Goal: Transaction & Acquisition: Purchase product/service

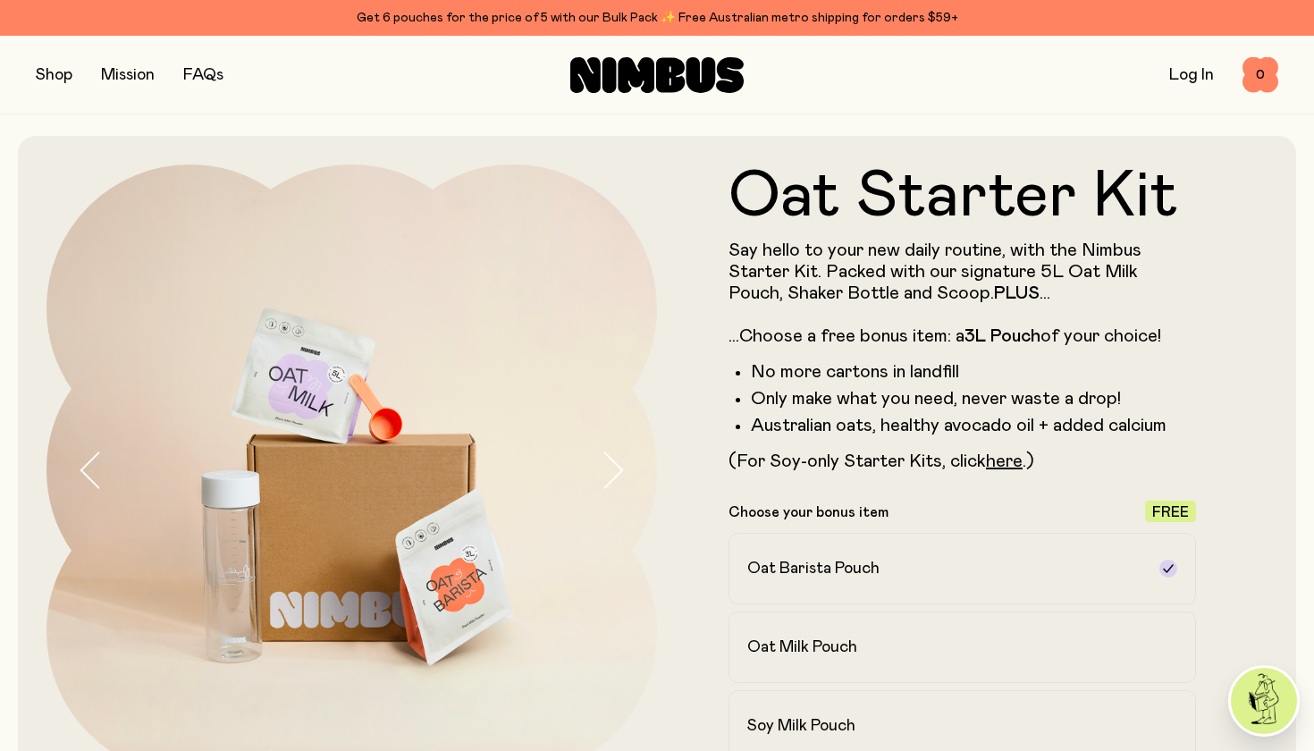
click at [50, 73] on button "button" at bounding box center [54, 75] width 37 height 25
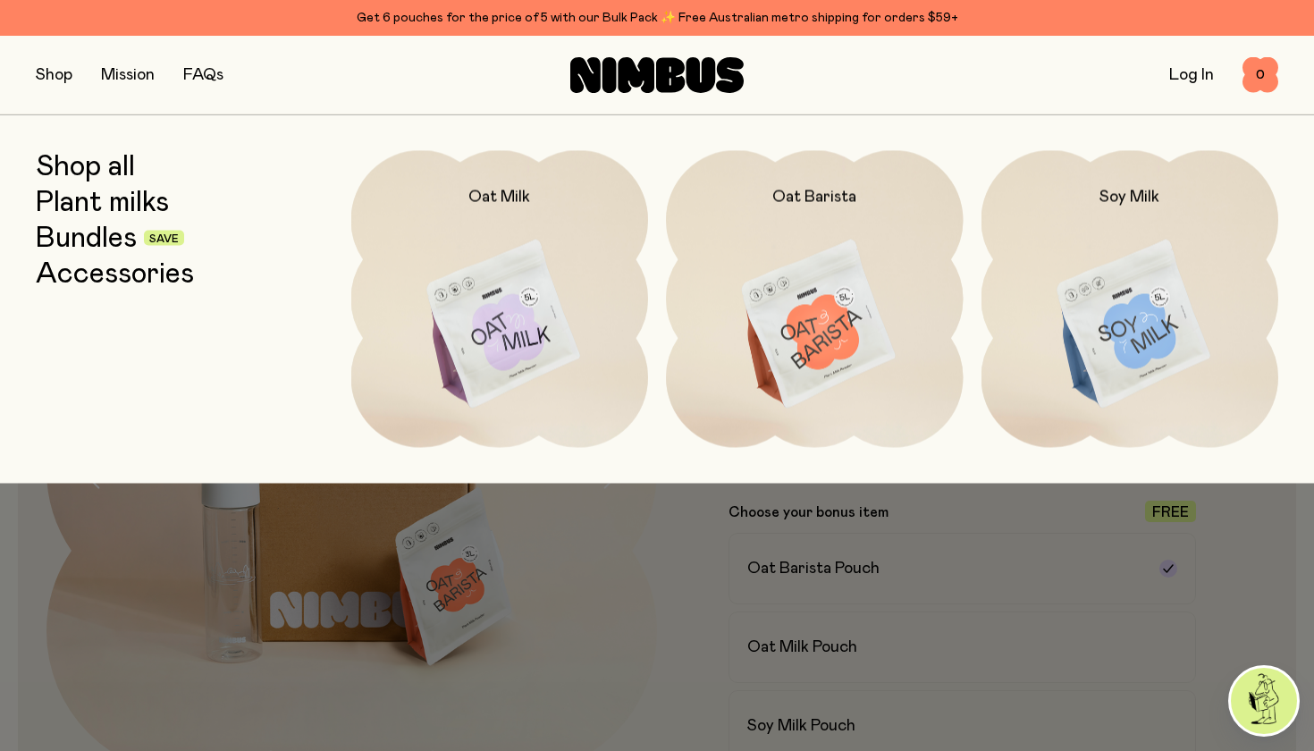
click at [100, 167] on link "Shop all" at bounding box center [85, 166] width 99 height 32
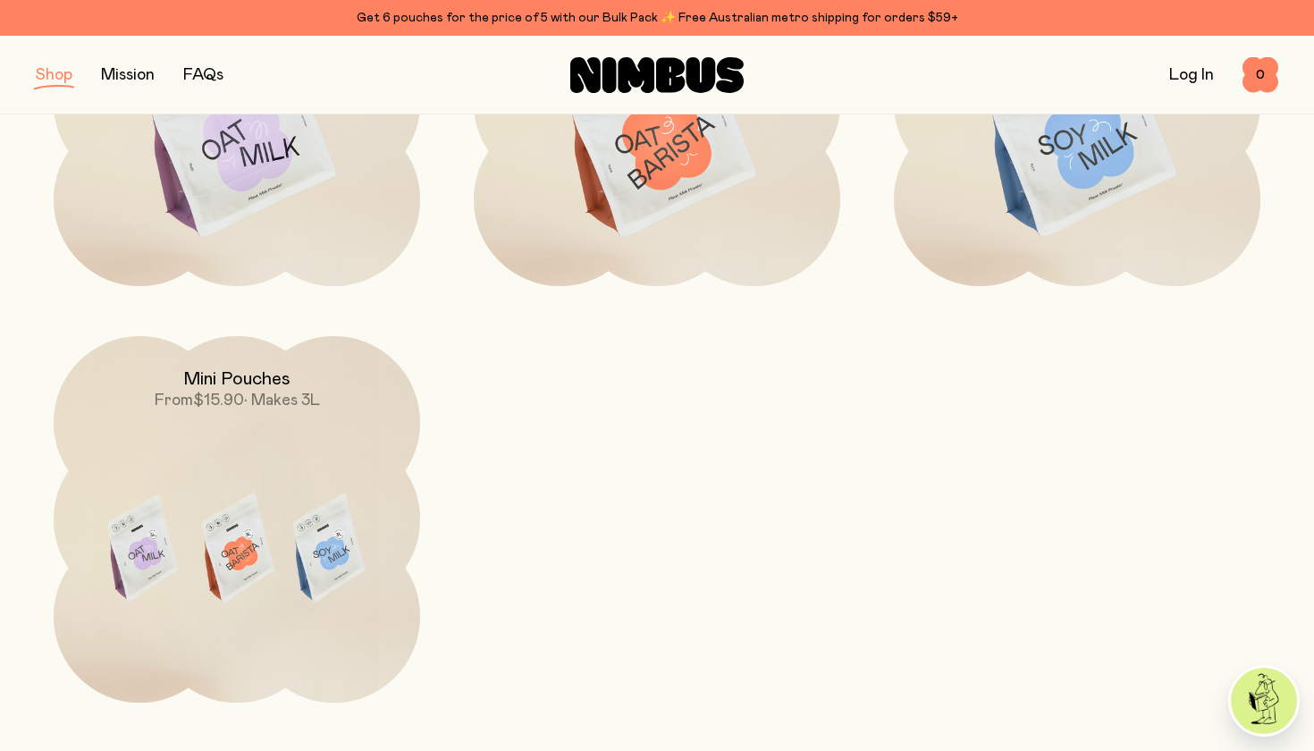
scroll to position [460, 0]
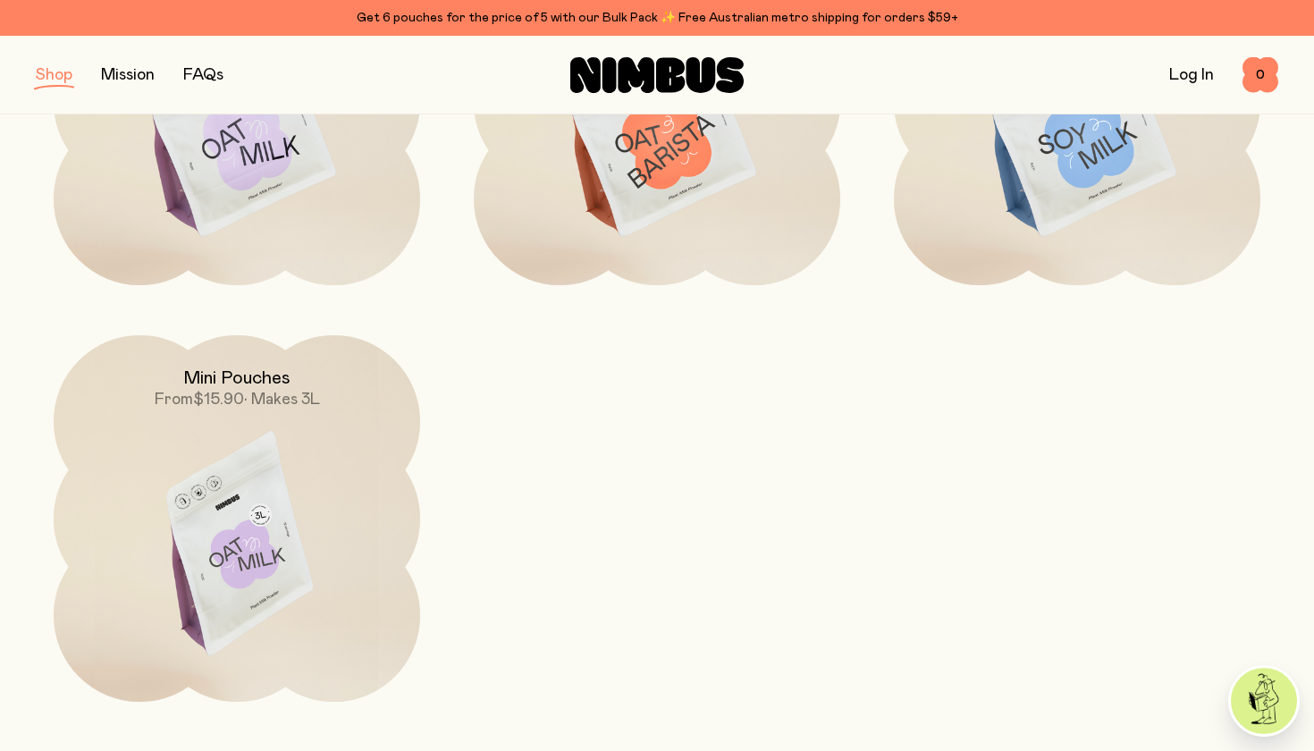
click at [220, 567] on img at bounding box center [237, 550] width 366 height 431
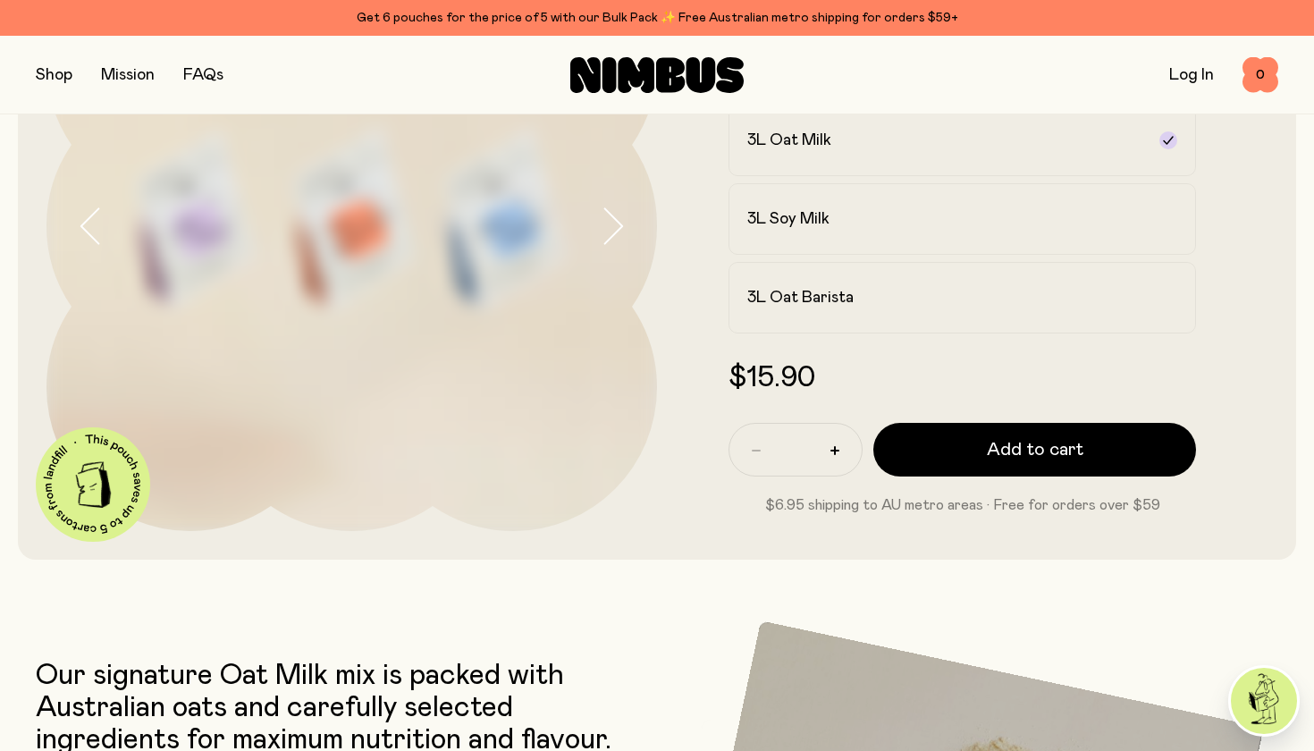
scroll to position [244, 0]
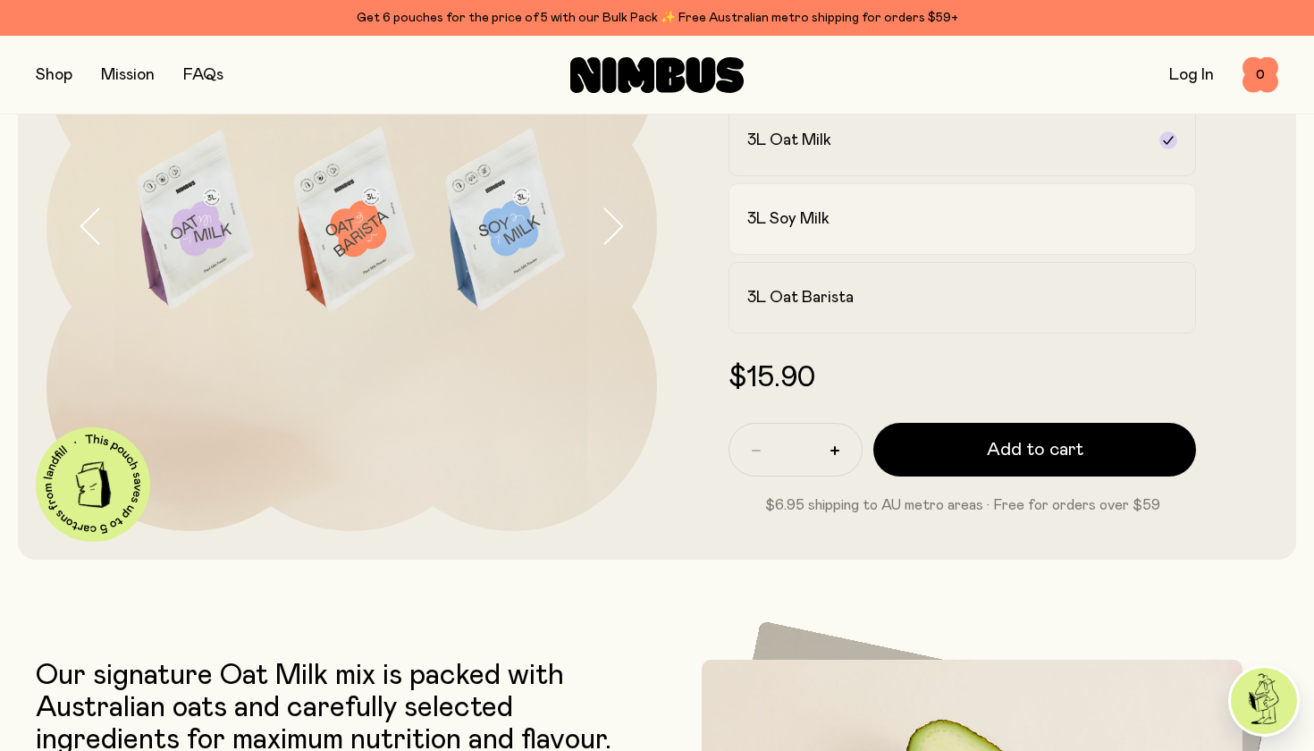
click at [807, 223] on h2 "3L Soy Milk" at bounding box center [788, 218] width 82 height 21
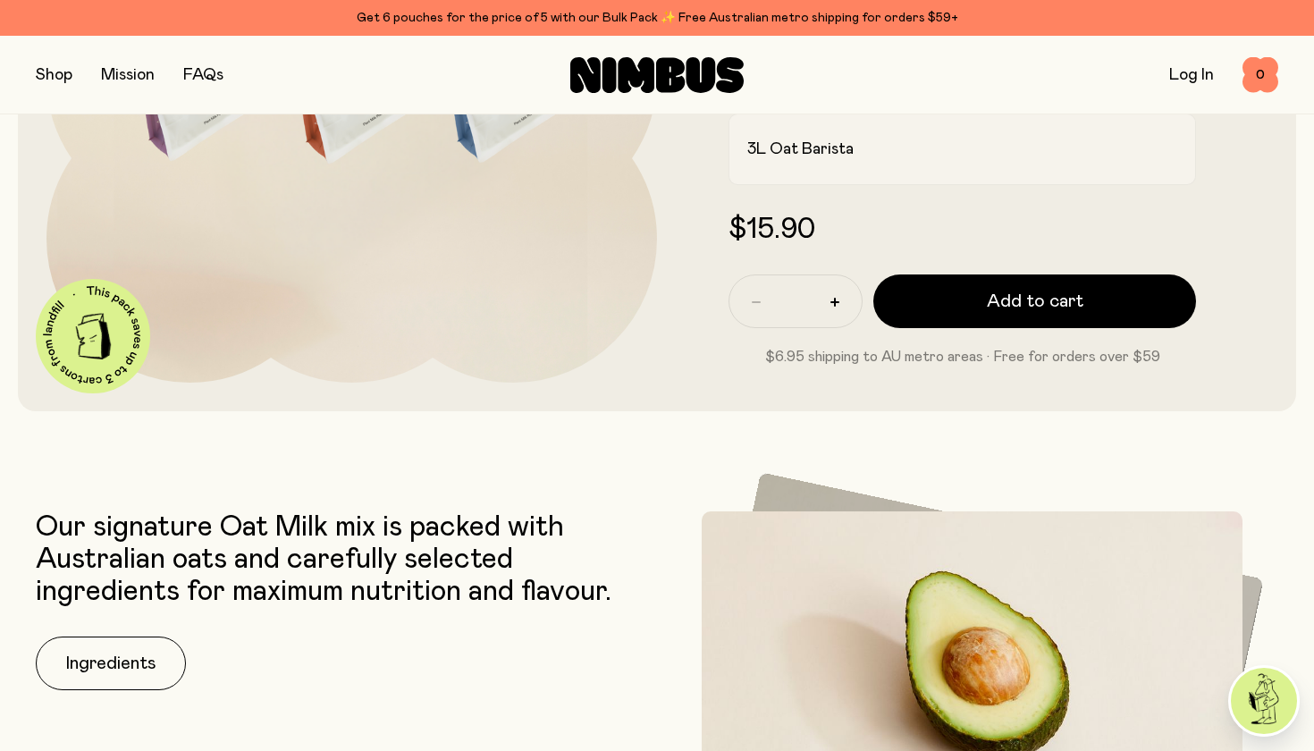
scroll to position [392, 0]
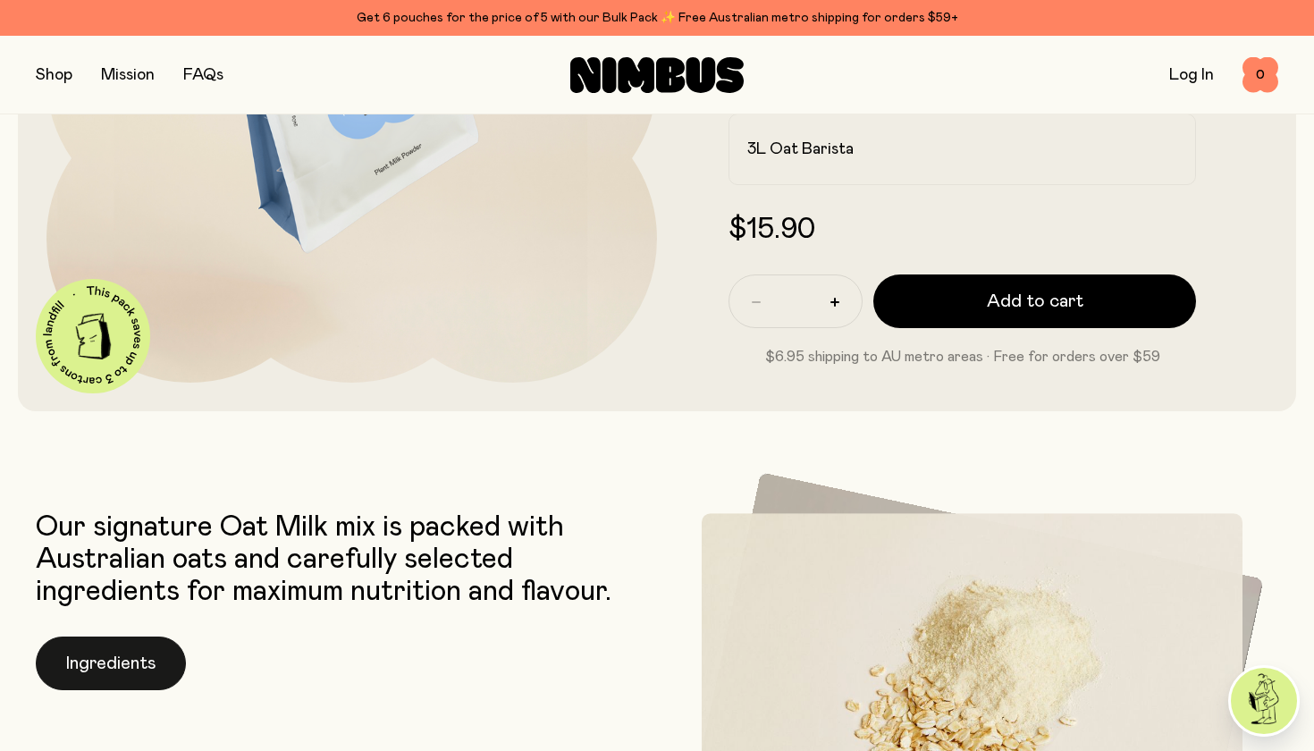
click at [97, 675] on button "Ingredients" at bounding box center [111, 663] width 150 height 54
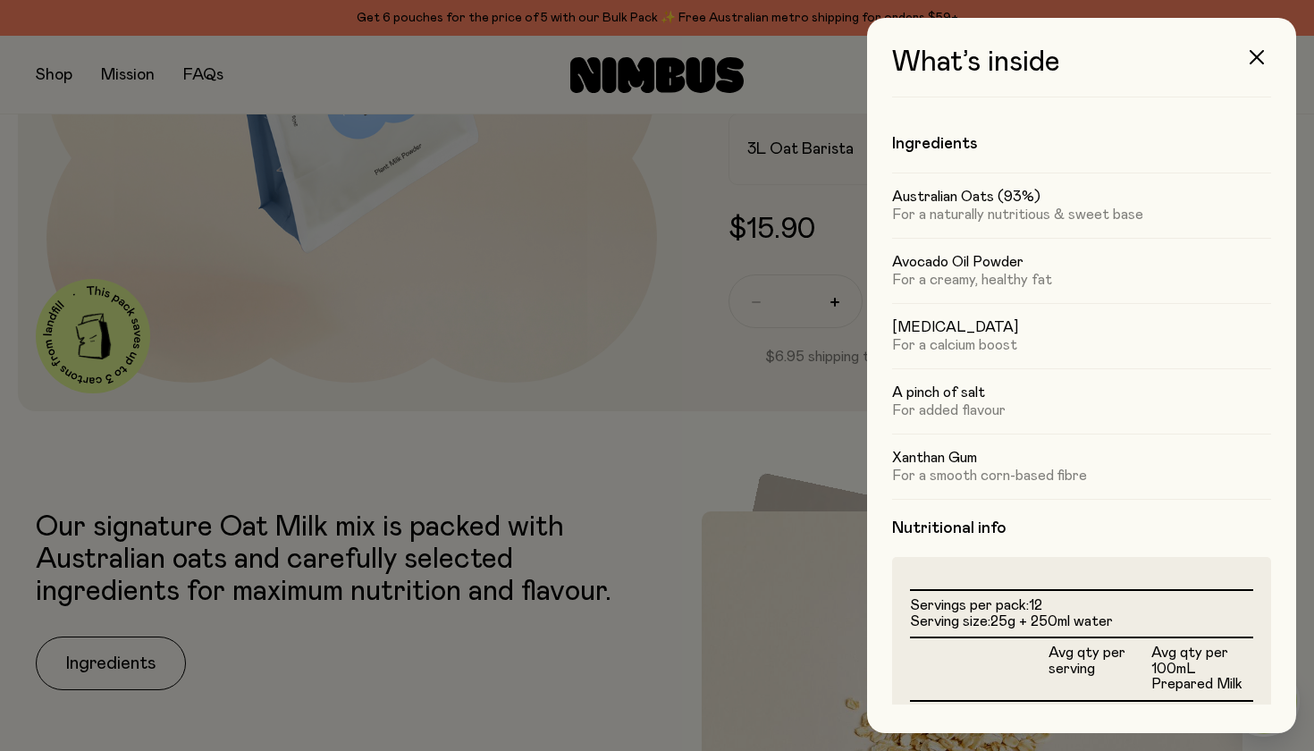
click at [334, 455] on div at bounding box center [657, 375] width 1314 height 751
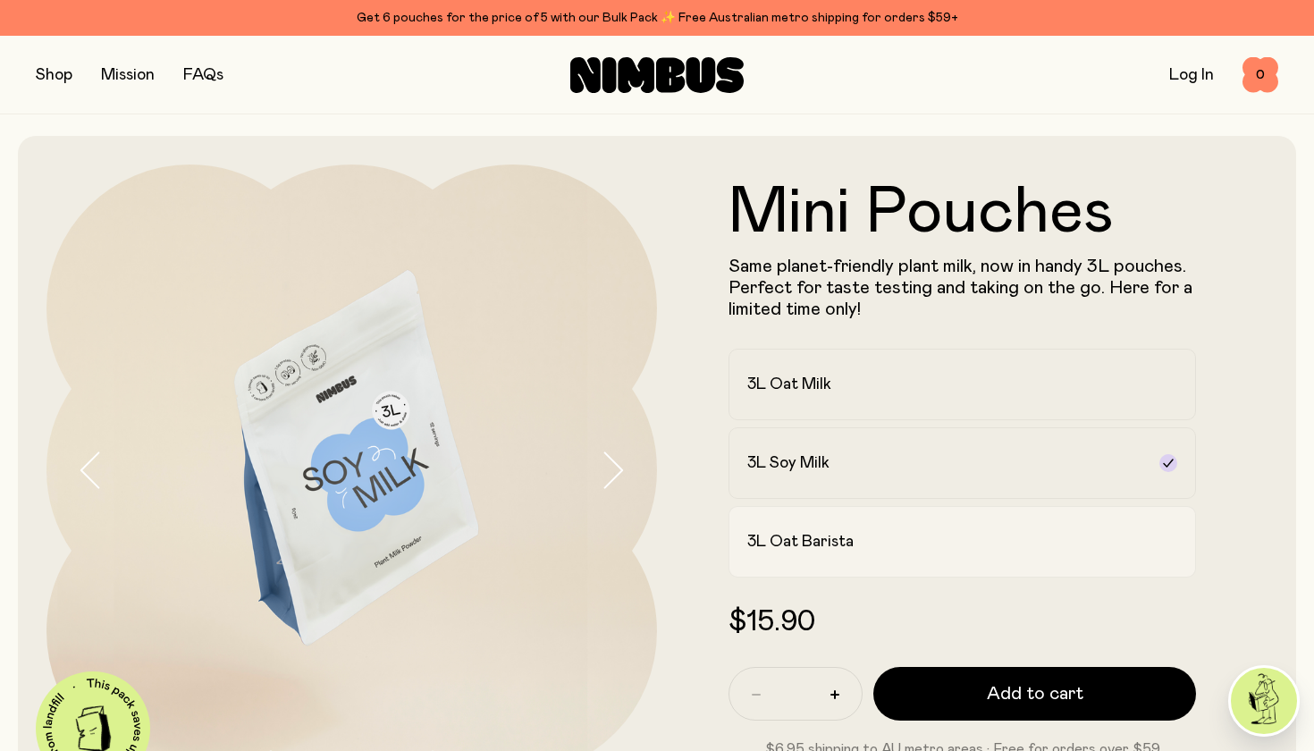
click at [822, 541] on h2 "3L Oat Barista" at bounding box center [800, 541] width 106 height 21
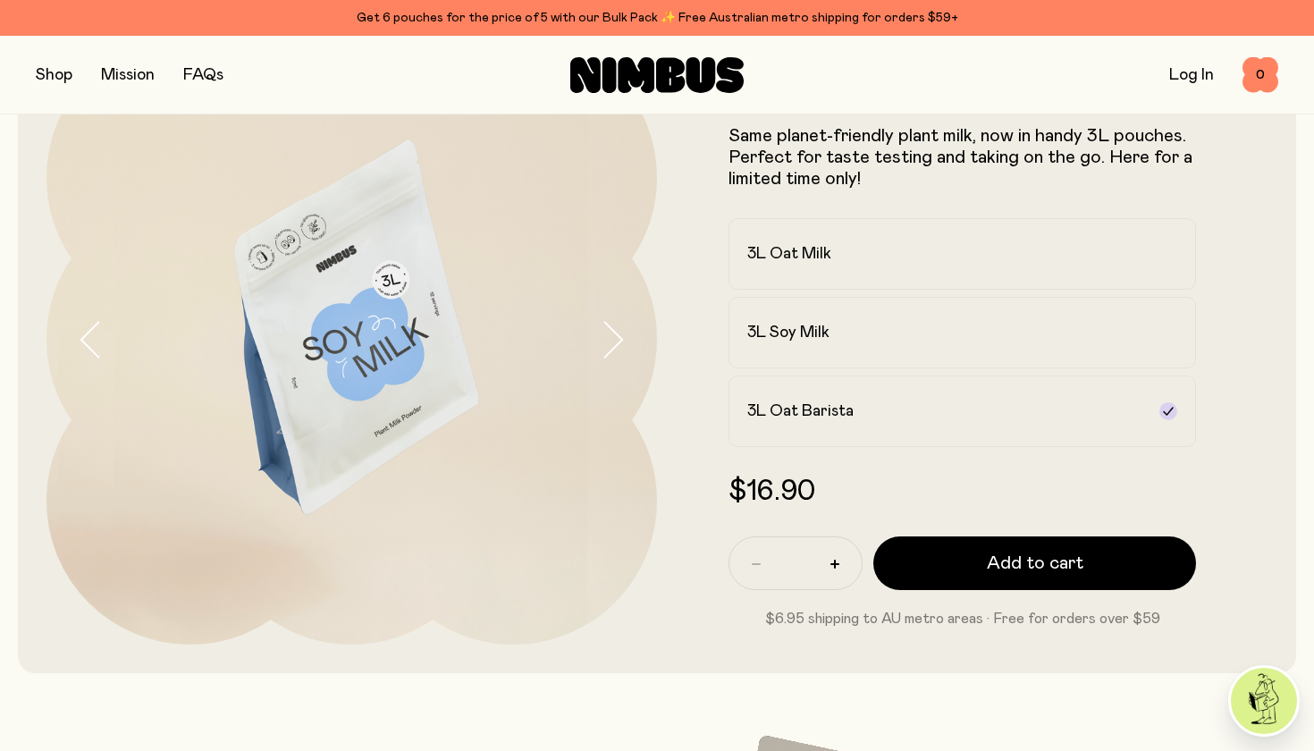
scroll to position [136, 0]
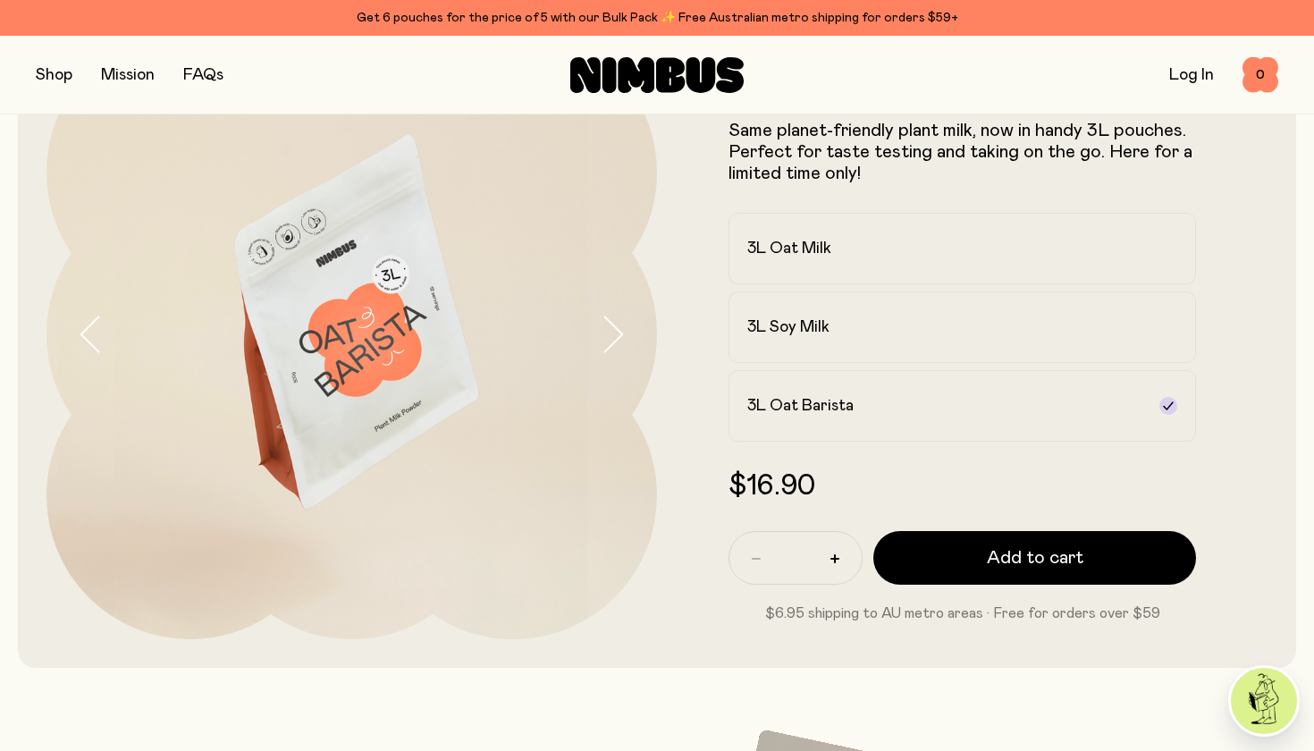
click at [610, 332] on icon "button" at bounding box center [612, 334] width 25 height 38
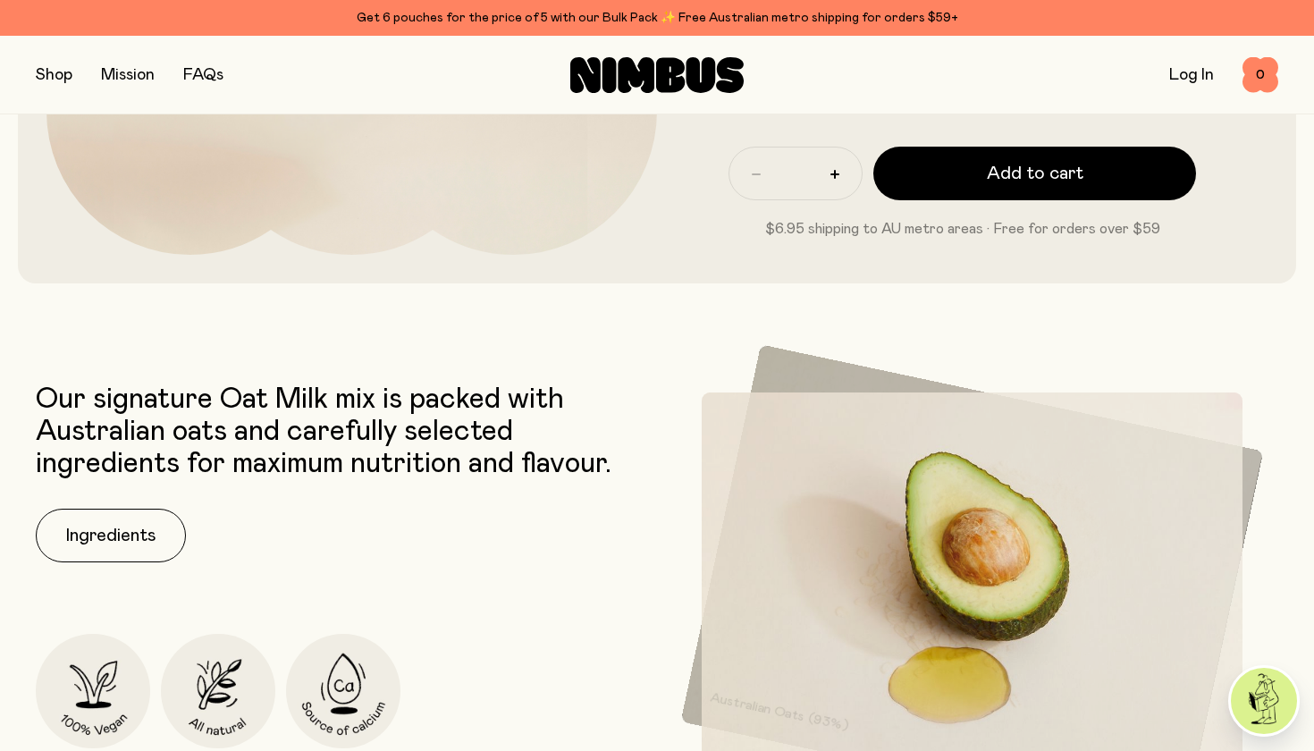
scroll to position [548, 0]
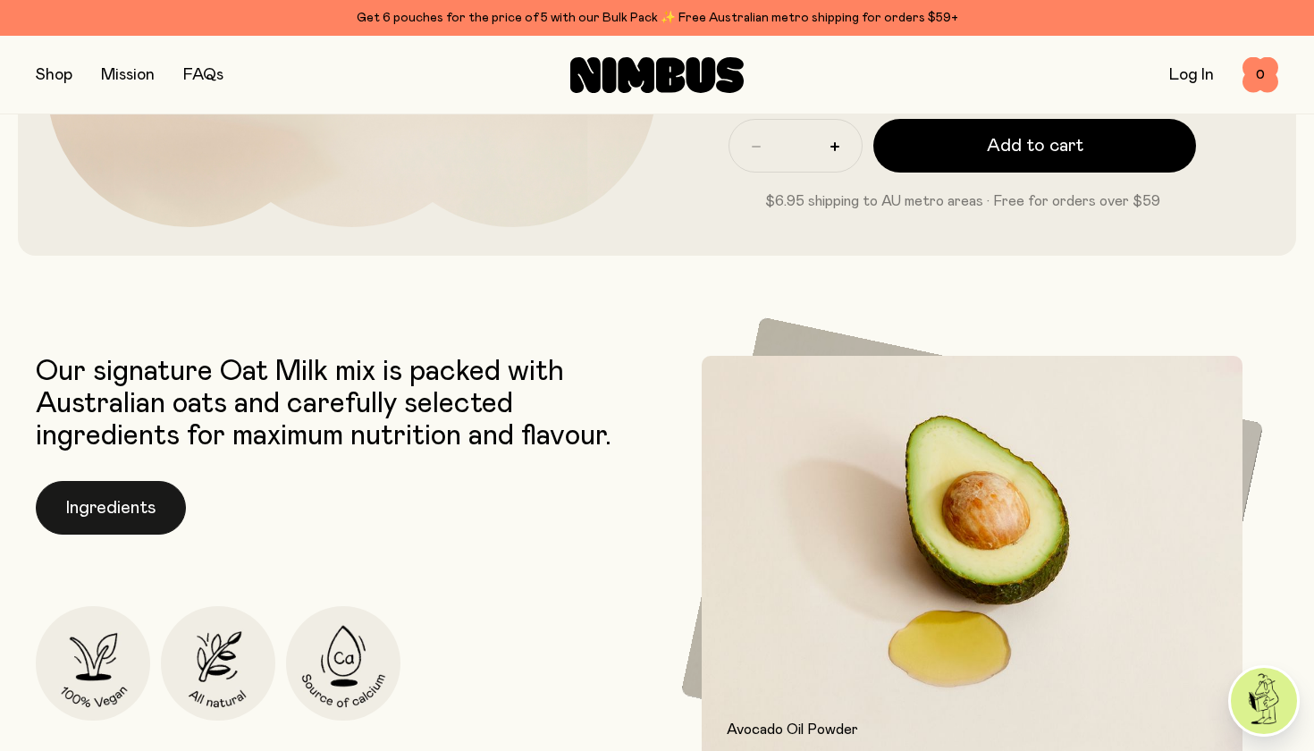
click at [108, 509] on button "Ingredients" at bounding box center [111, 508] width 150 height 54
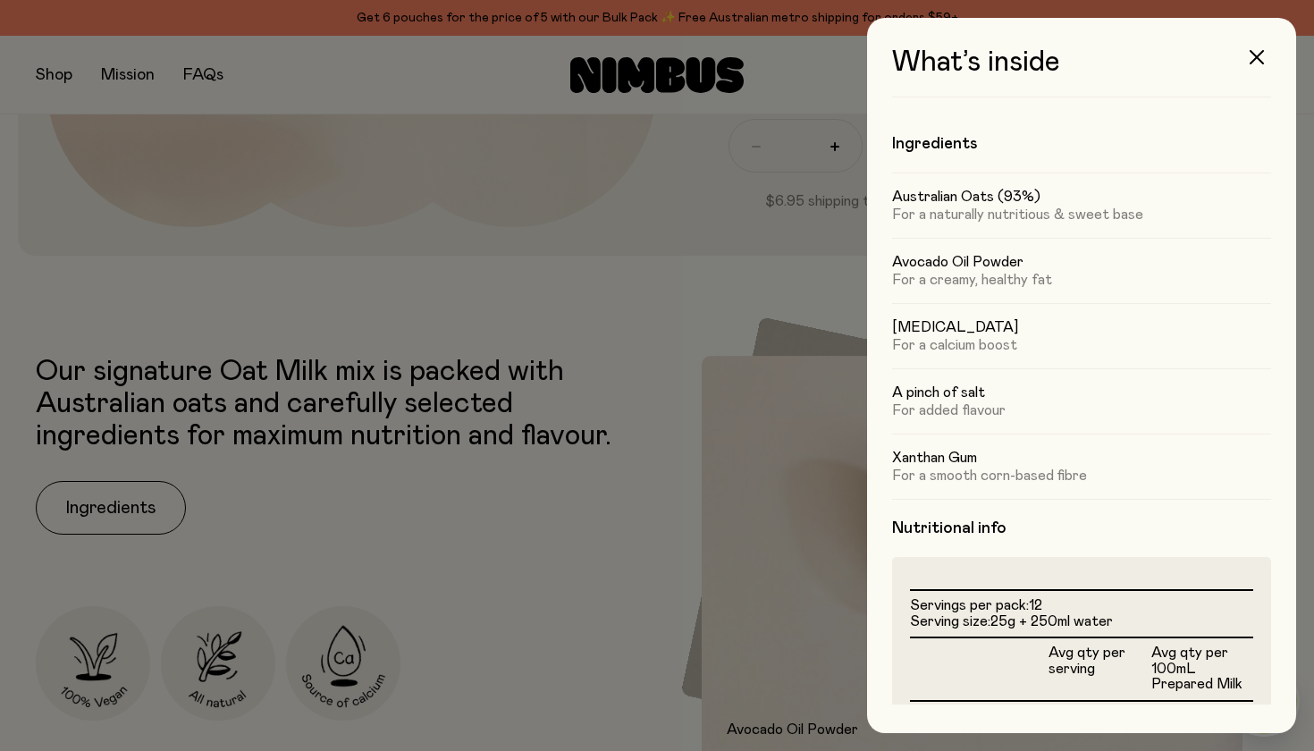
click at [600, 534] on div at bounding box center [657, 375] width 1314 height 751
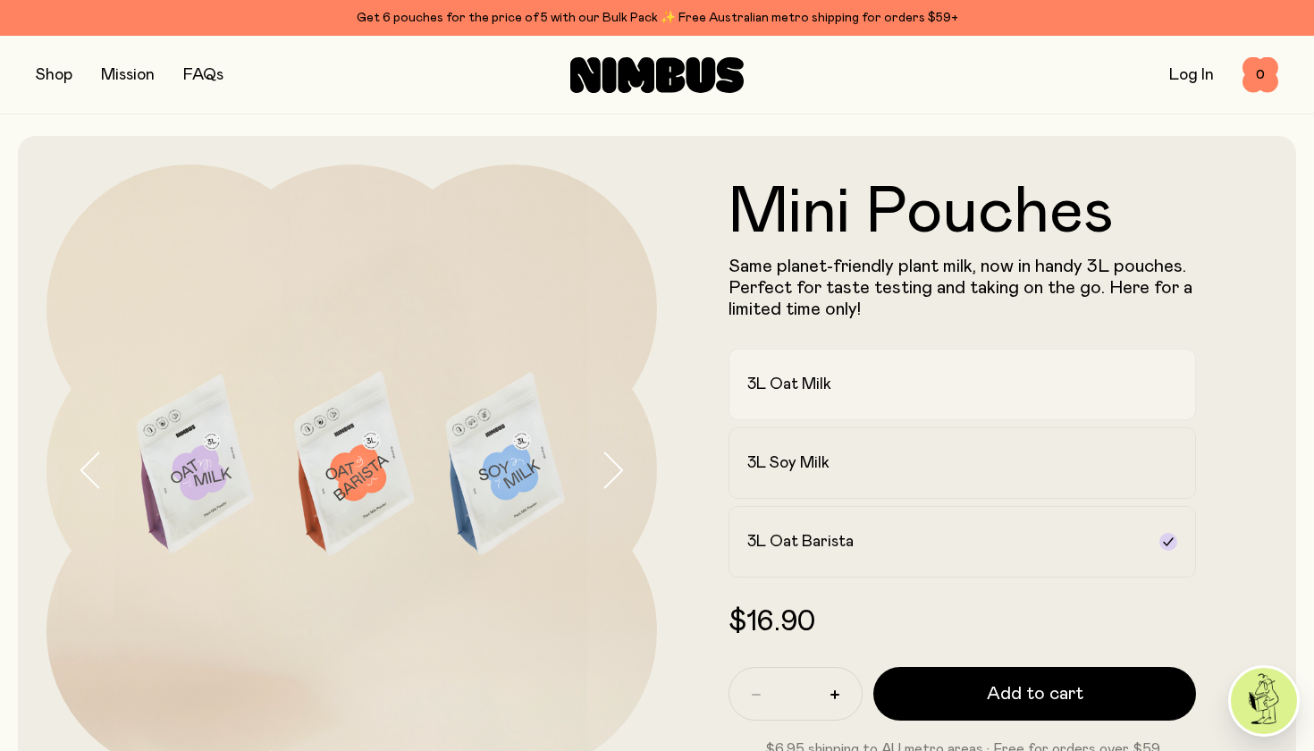
click at [815, 382] on h2 "3L Oat Milk" at bounding box center [789, 384] width 84 height 21
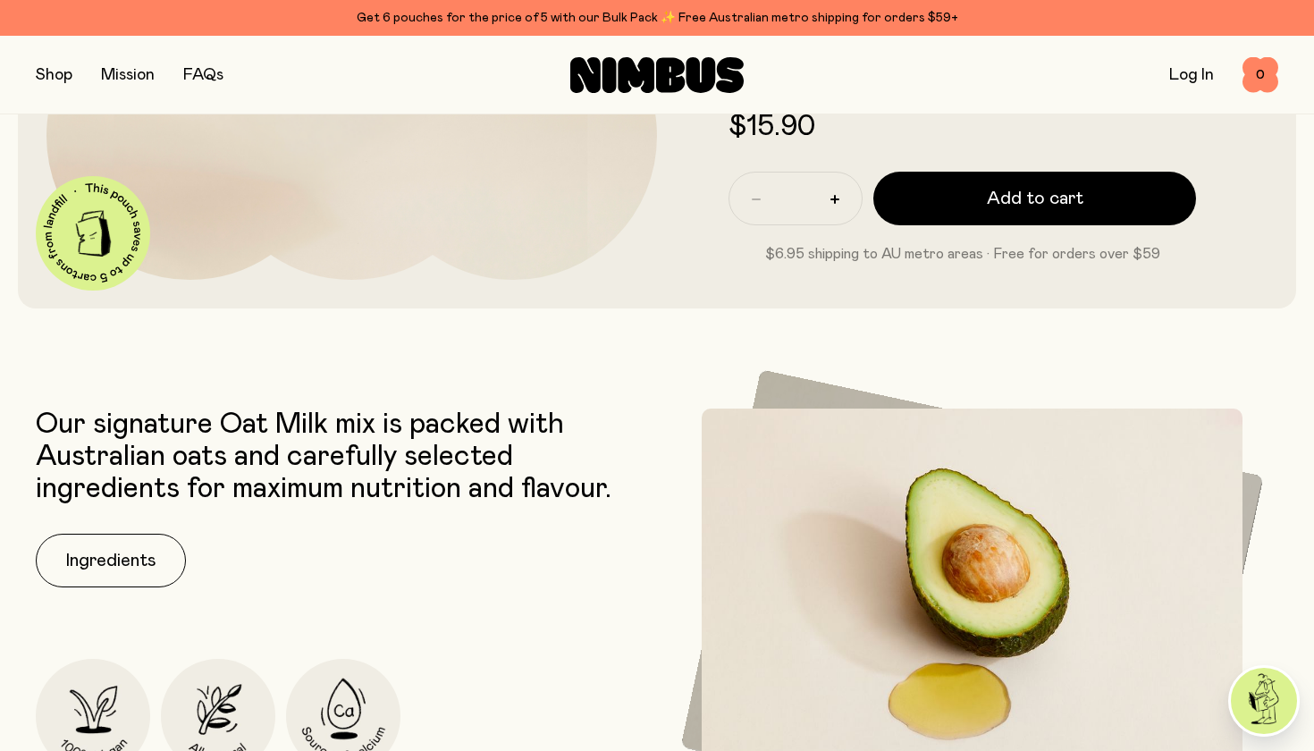
scroll to position [505, 0]
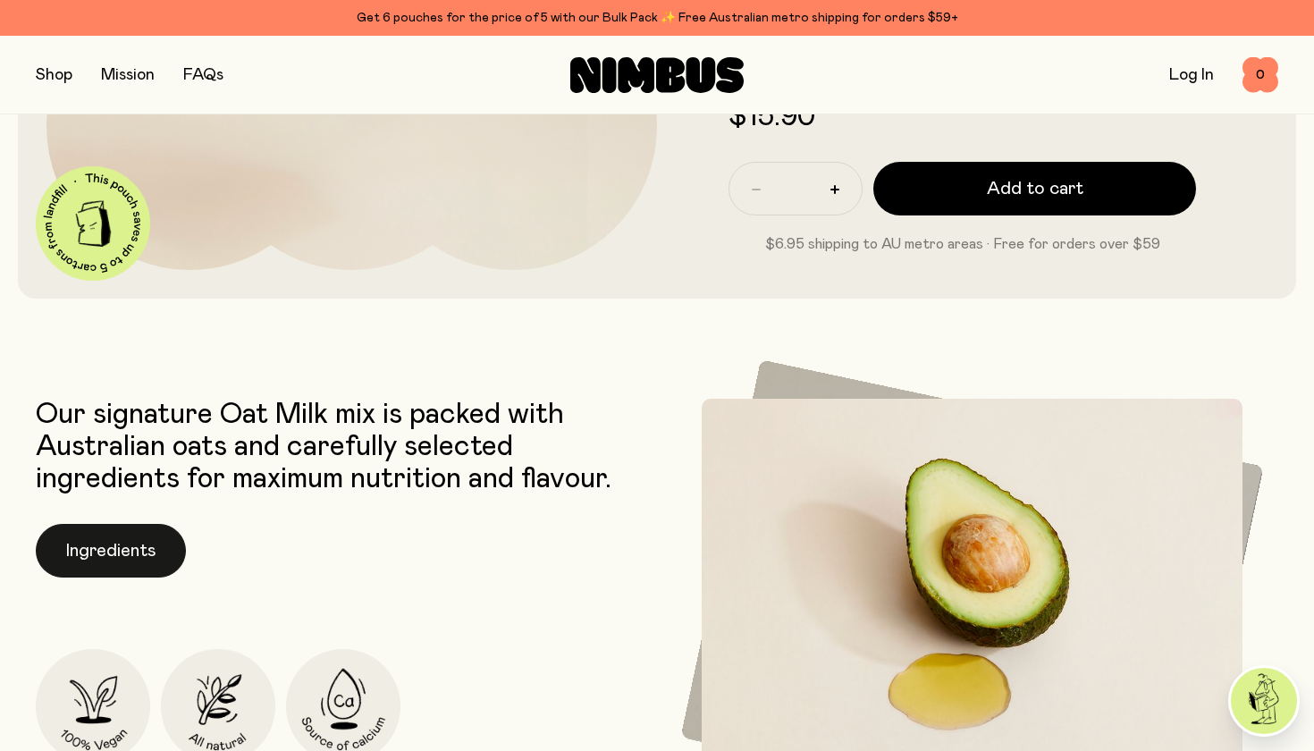
click at [138, 553] on button "Ingredients" at bounding box center [111, 551] width 150 height 54
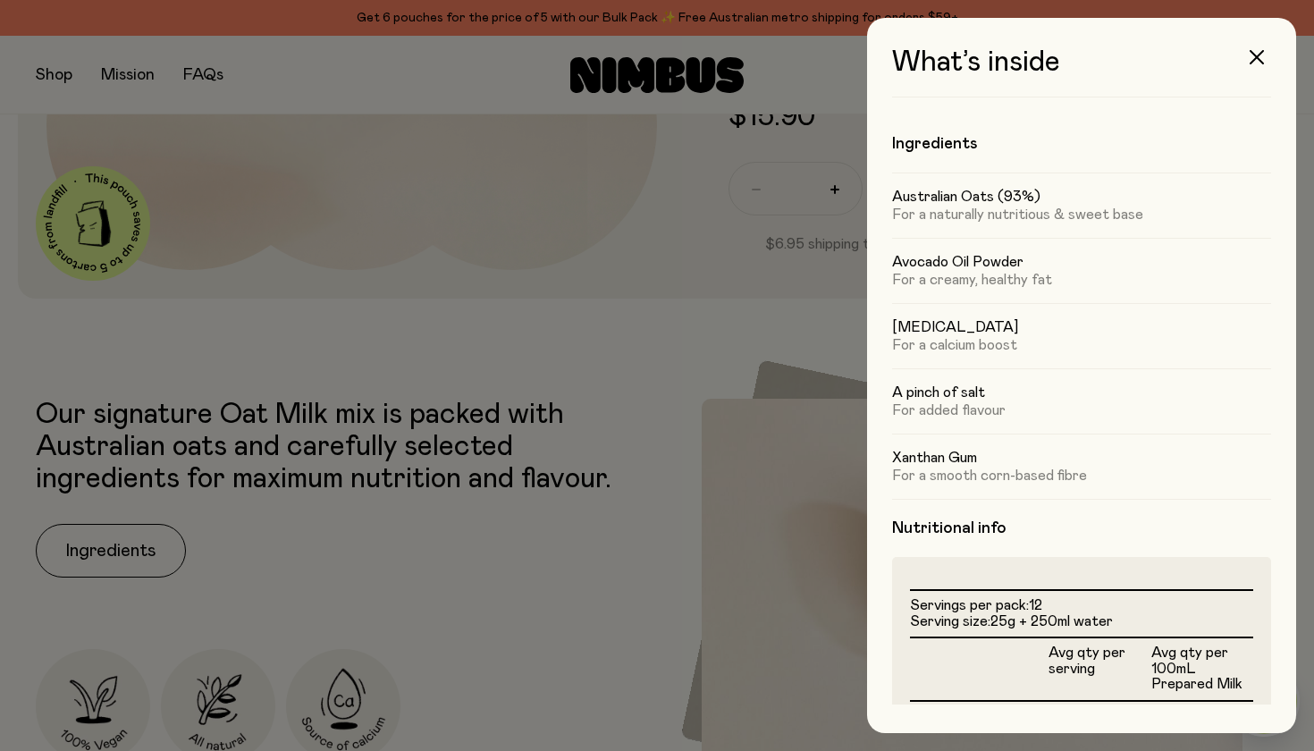
click at [491, 561] on div at bounding box center [657, 375] width 1314 height 751
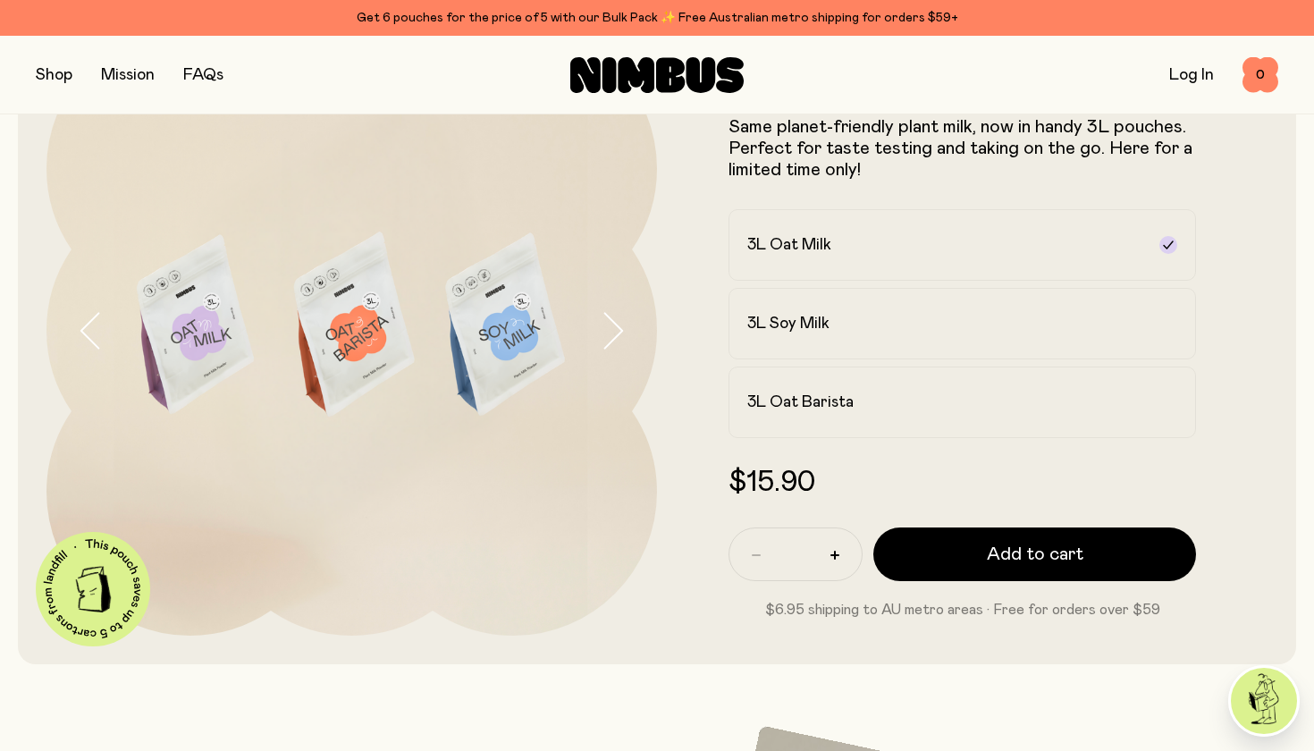
scroll to position [119, 0]
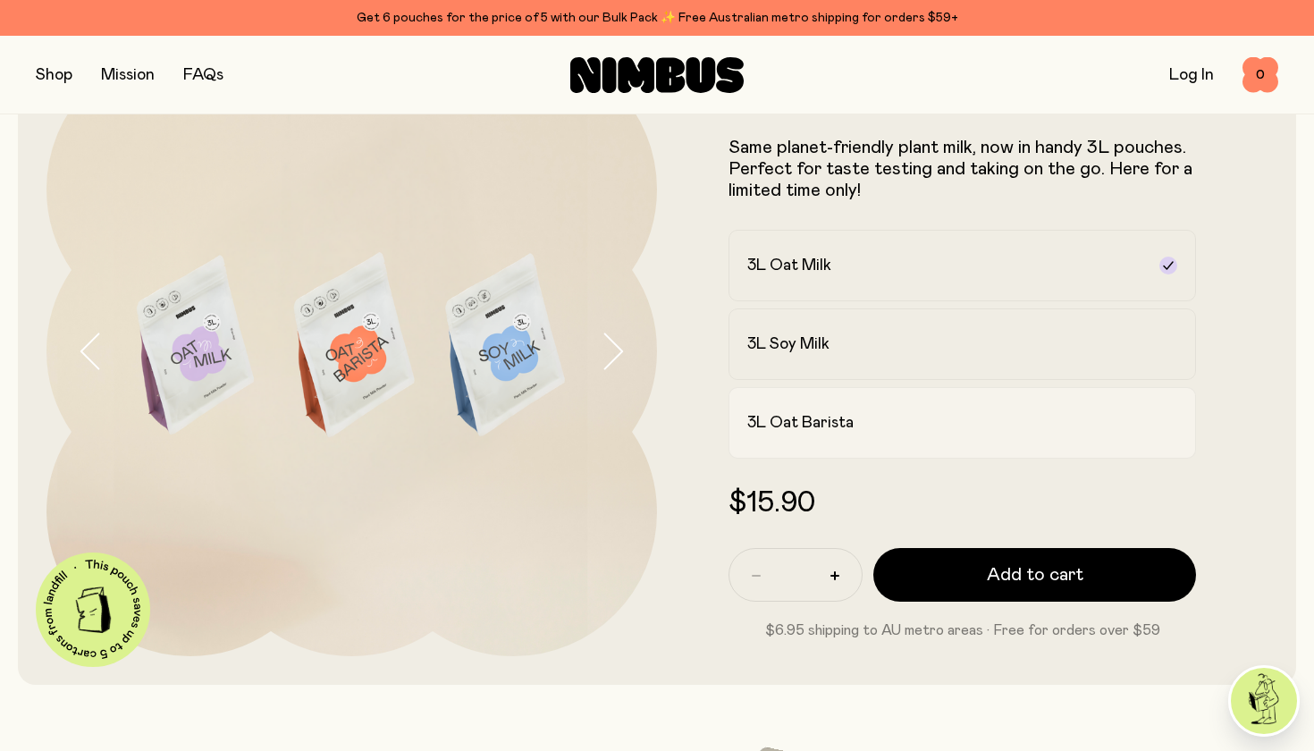
click at [819, 419] on h2 "3L Oat Barista" at bounding box center [800, 422] width 106 height 21
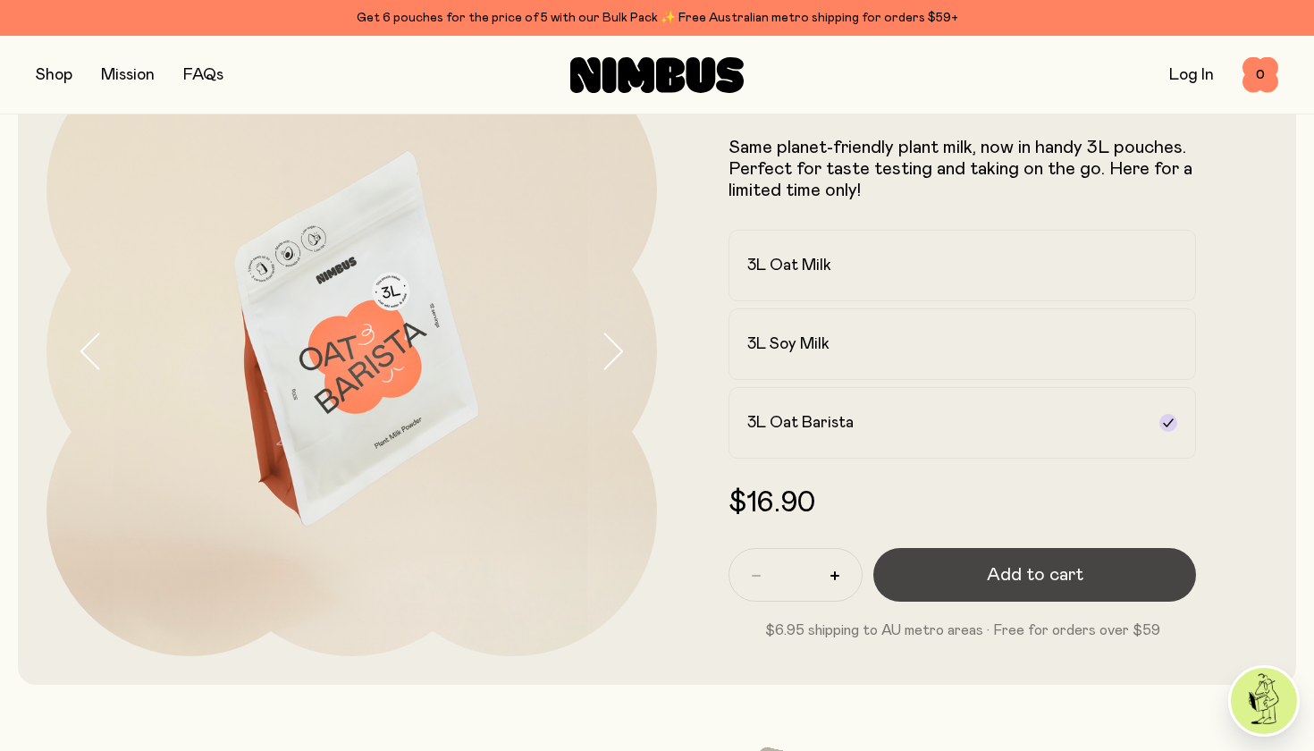
click at [1007, 579] on span "Add to cart" at bounding box center [1035, 574] width 97 height 25
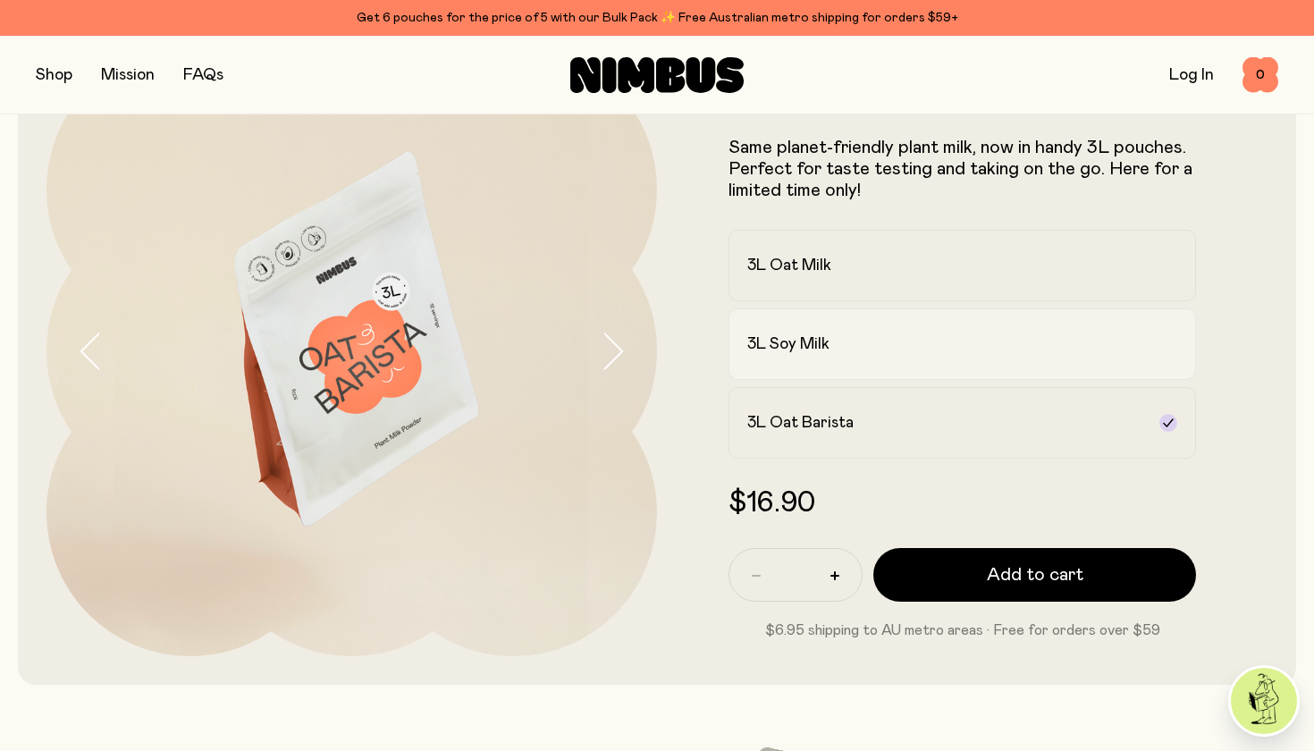
click at [811, 338] on h2 "3L Soy Milk" at bounding box center [788, 343] width 82 height 21
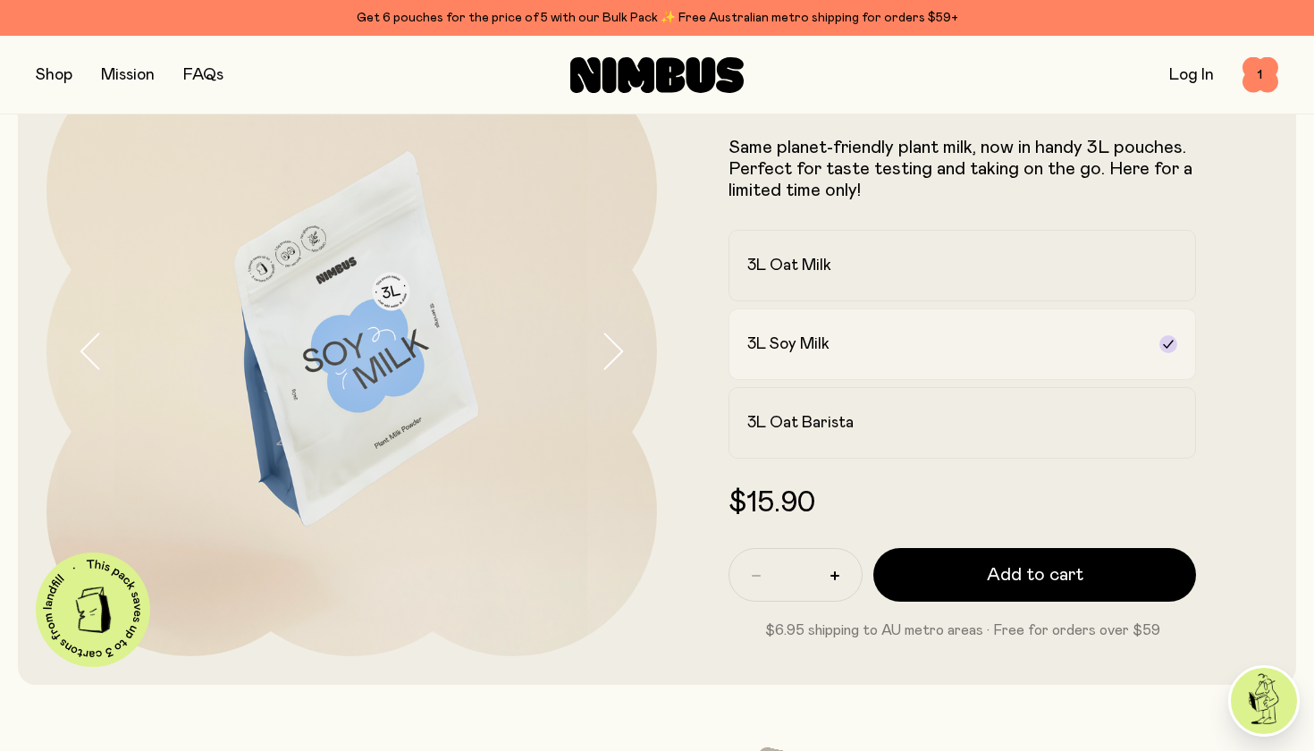
scroll to position [0, 0]
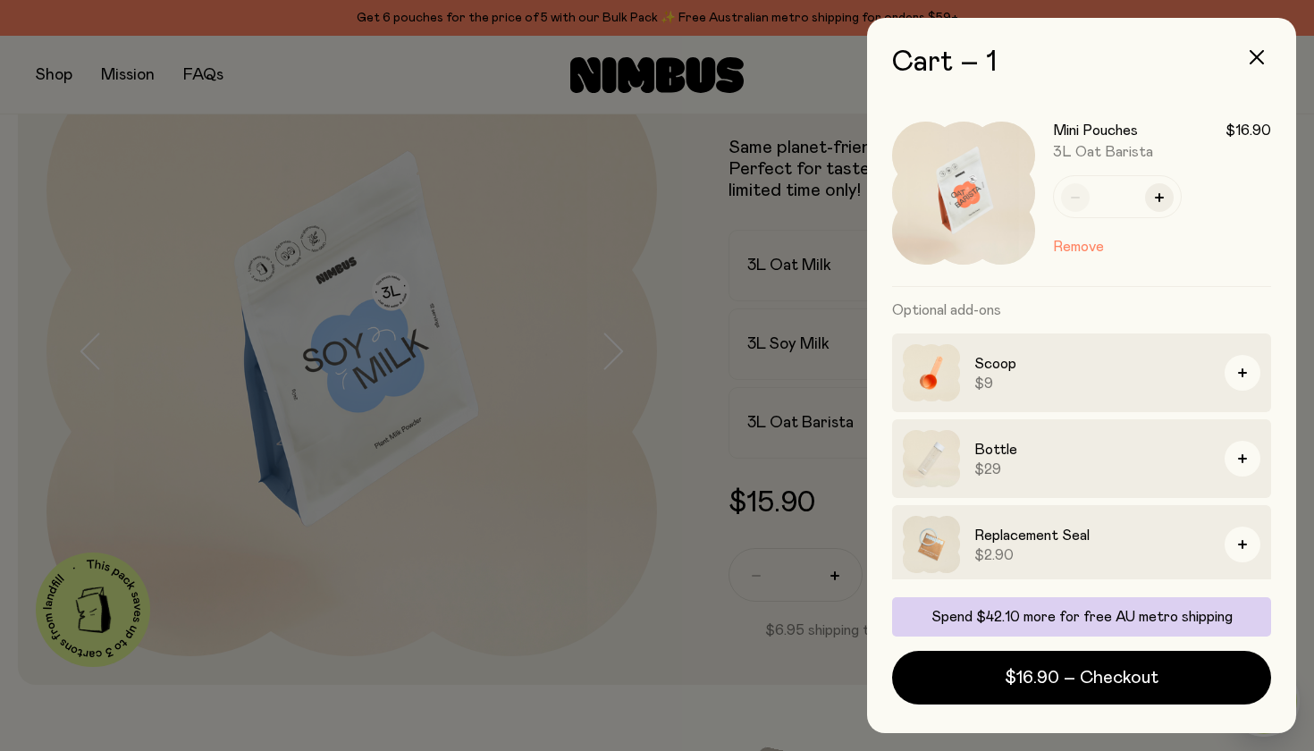
click at [641, 454] on div at bounding box center [657, 375] width 1314 height 751
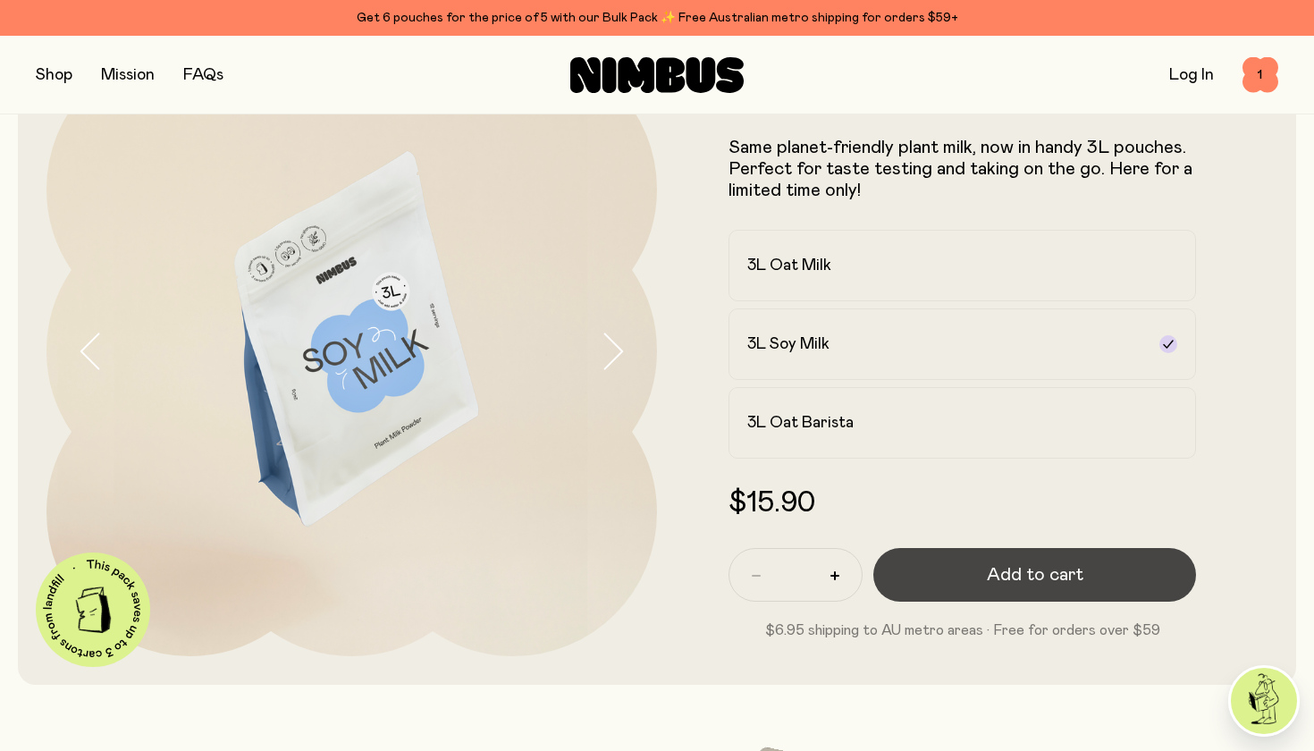
click at [1043, 577] on span "Add to cart" at bounding box center [1035, 574] width 97 height 25
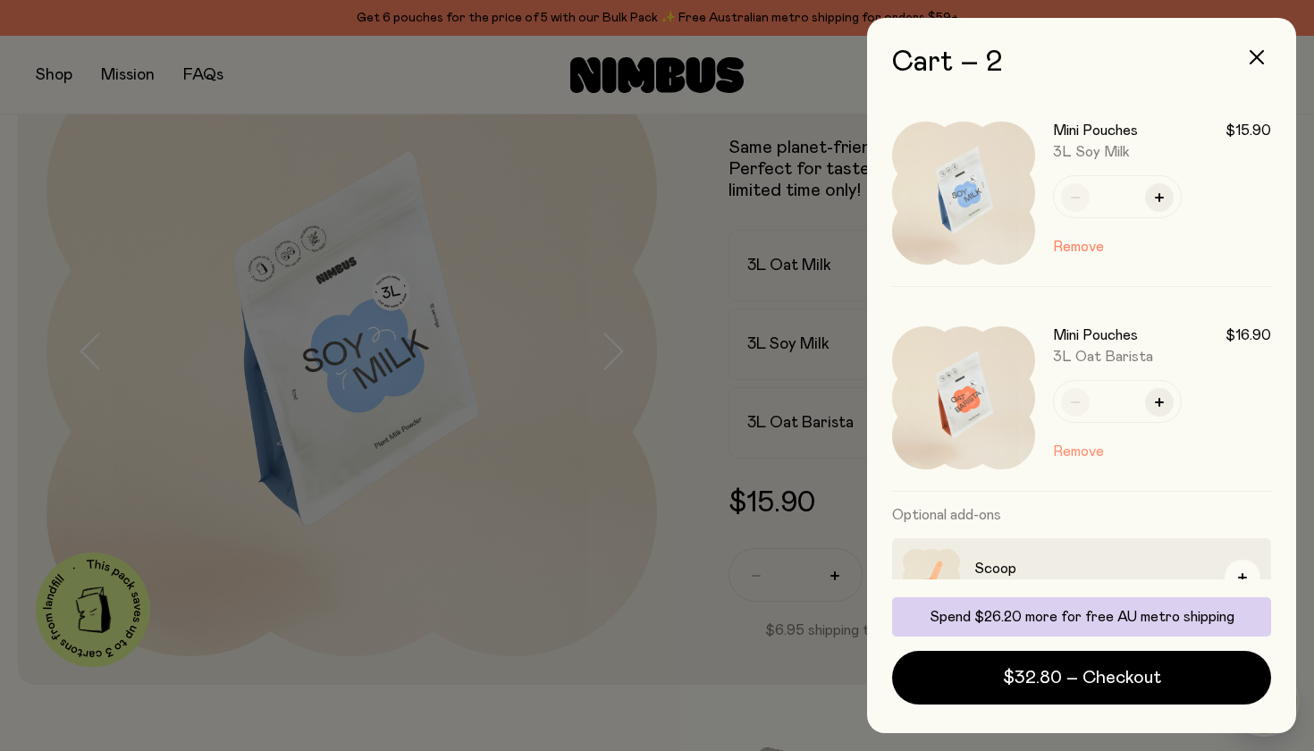
click at [1074, 449] on button "Remove" at bounding box center [1078, 451] width 51 height 21
